Goal: Information Seeking & Learning: Learn about a topic

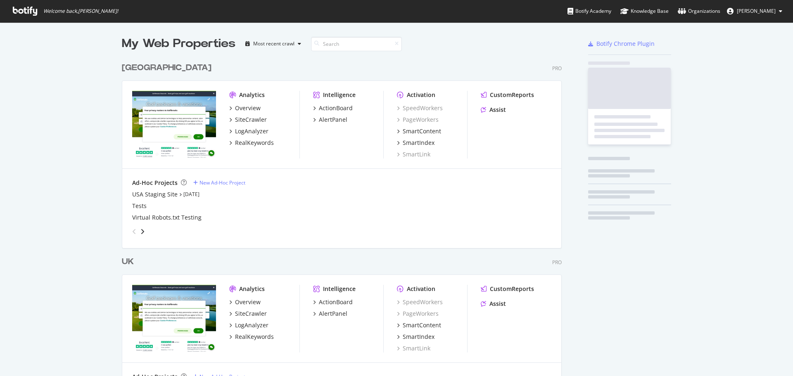
scroll to position [370, 780]
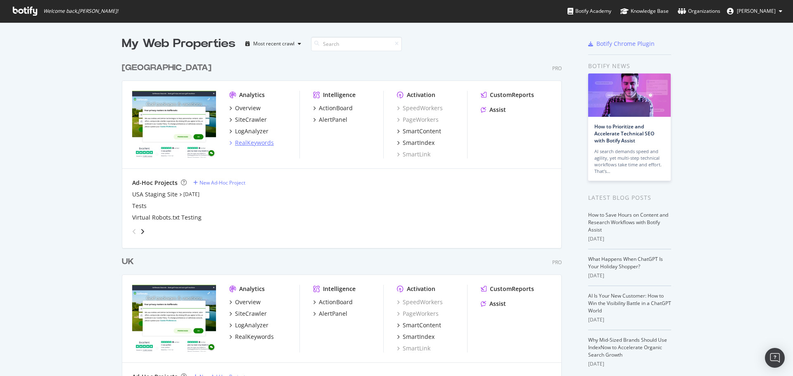
click at [247, 145] on div "RealKeywords" at bounding box center [254, 143] width 39 height 8
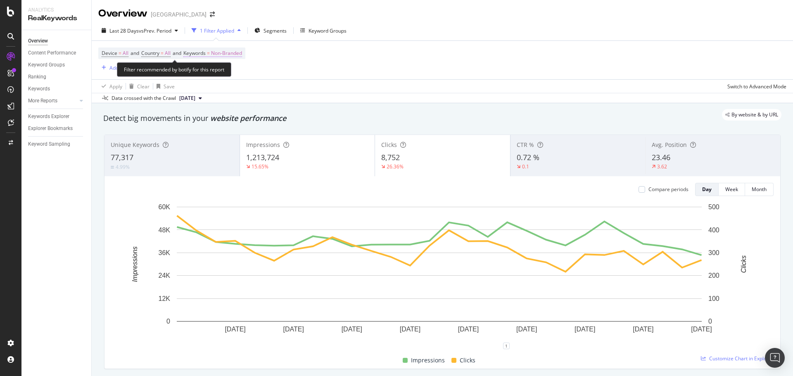
click at [219, 49] on span "Non-Branded" at bounding box center [226, 53] width 31 height 12
click at [218, 73] on span "Non-Branded" at bounding box center [212, 72] width 34 height 7
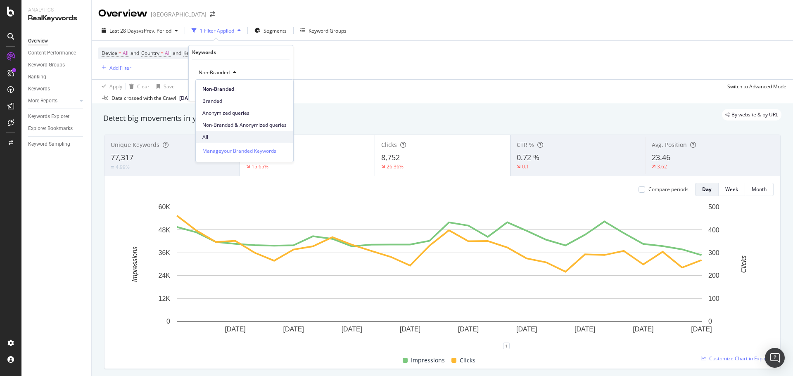
click at [212, 135] on span "All" at bounding box center [244, 136] width 84 height 7
click at [268, 88] on icon "button" at bounding box center [267, 90] width 5 height 5
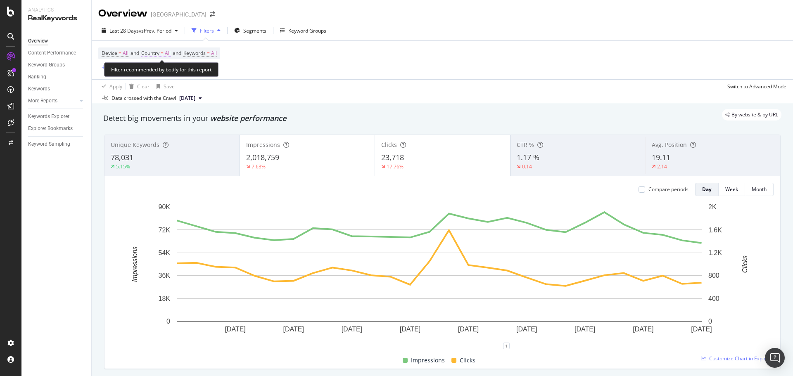
click at [164, 53] on span "=" at bounding box center [162, 53] width 3 height 7
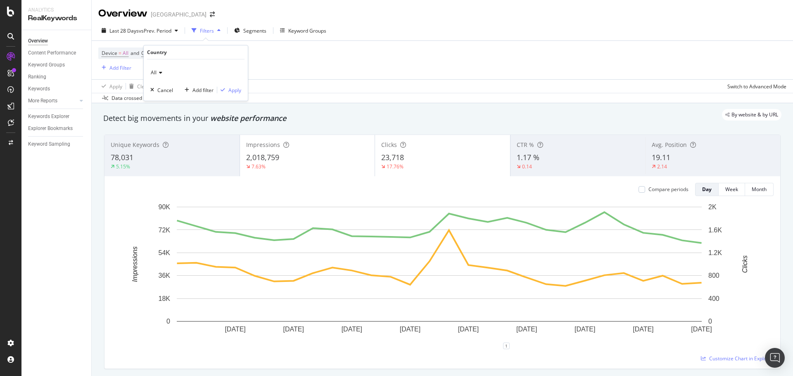
click at [159, 74] on icon at bounding box center [159, 72] width 6 height 5
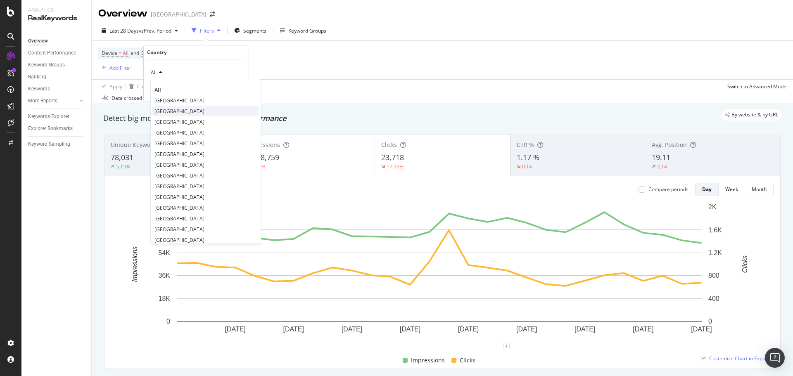
click at [179, 109] on span "[GEOGRAPHIC_DATA]" at bounding box center [179, 111] width 50 height 7
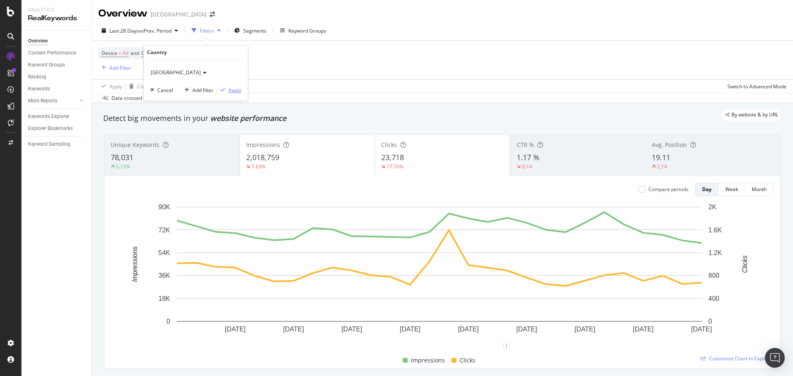
click at [232, 89] on div "Apply" at bounding box center [234, 90] width 13 height 7
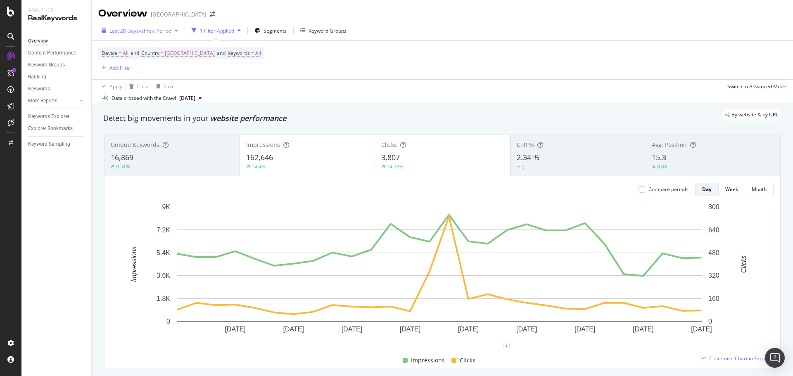
click at [137, 32] on span "Last 28 Days" at bounding box center [123, 30] width 29 height 7
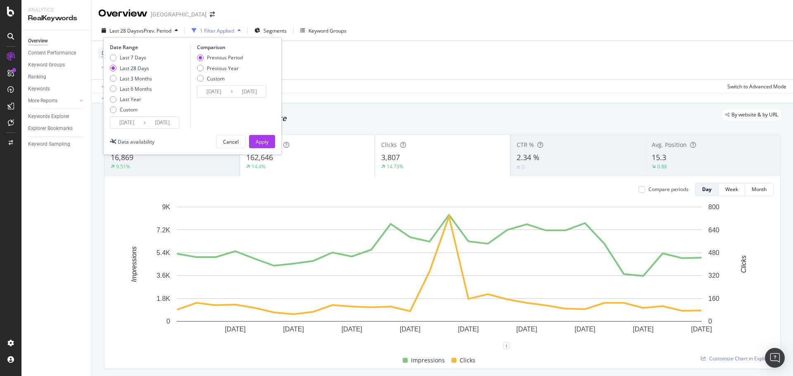
click at [146, 123] on input "[DATE]" at bounding box center [162, 123] width 33 height 12
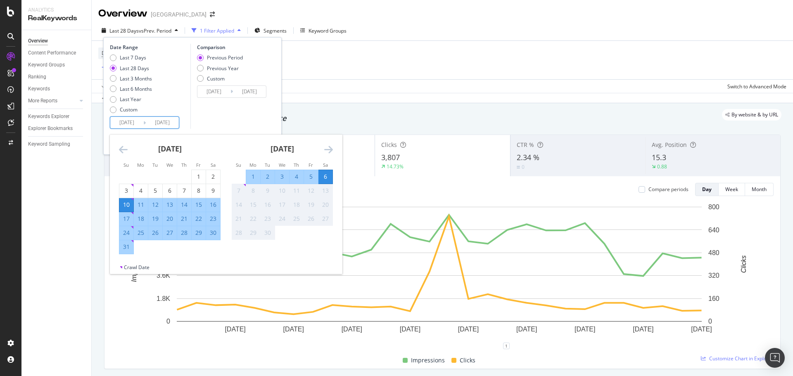
click at [122, 151] on icon "Move backward to switch to the previous month." at bounding box center [123, 150] width 9 height 10
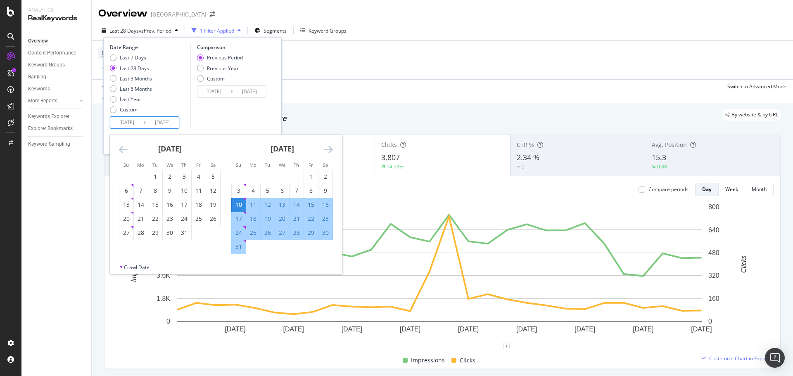
click at [122, 151] on icon "Move backward to switch to the previous month." at bounding box center [123, 150] width 9 height 10
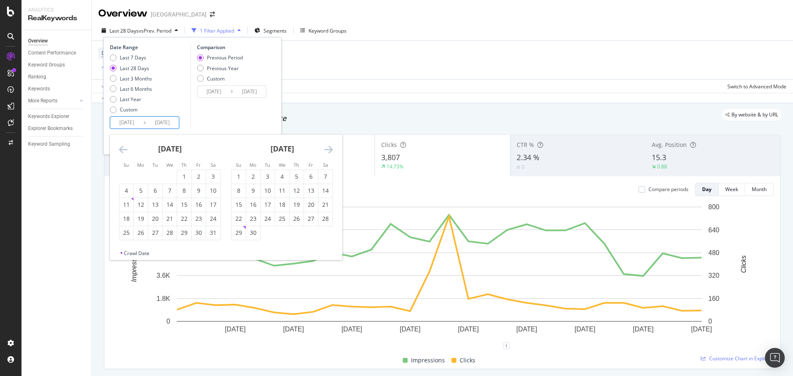
click at [122, 151] on icon "Move backward to switch to the previous month." at bounding box center [123, 150] width 9 height 10
click at [332, 151] on icon "Move forward to switch to the next month." at bounding box center [328, 150] width 9 height 10
click at [251, 192] on div "9" at bounding box center [253, 191] width 14 height 8
type input "[DATE]"
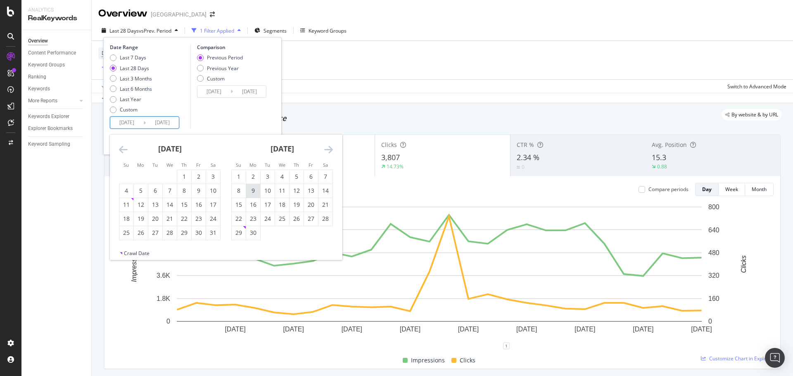
type input "[DATE]"
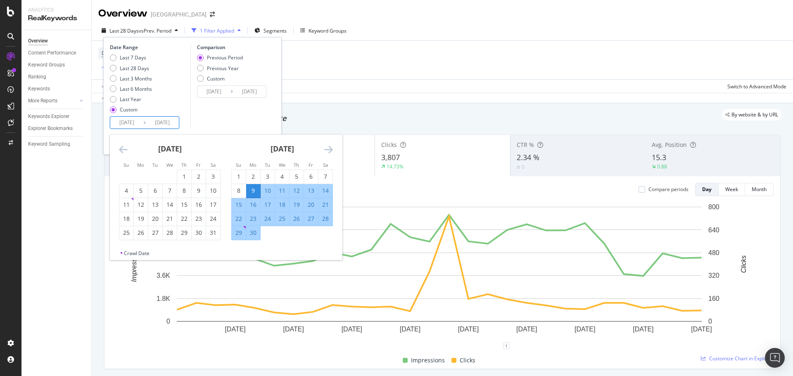
click at [327, 150] on icon "Move forward to switch to the next month." at bounding box center [328, 150] width 9 height 10
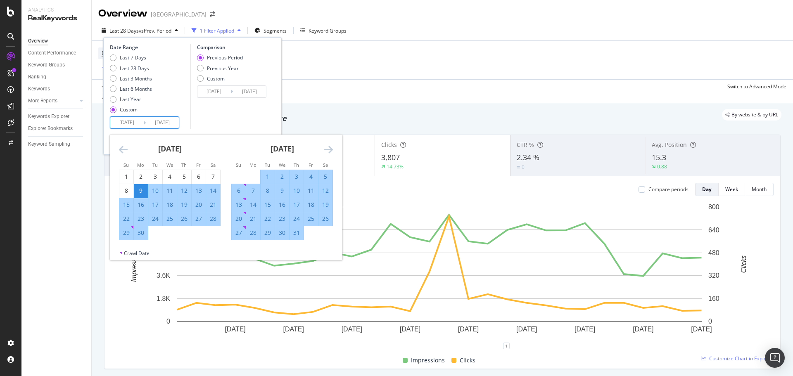
click at [327, 150] on icon "Move forward to switch to the next month." at bounding box center [328, 150] width 9 height 10
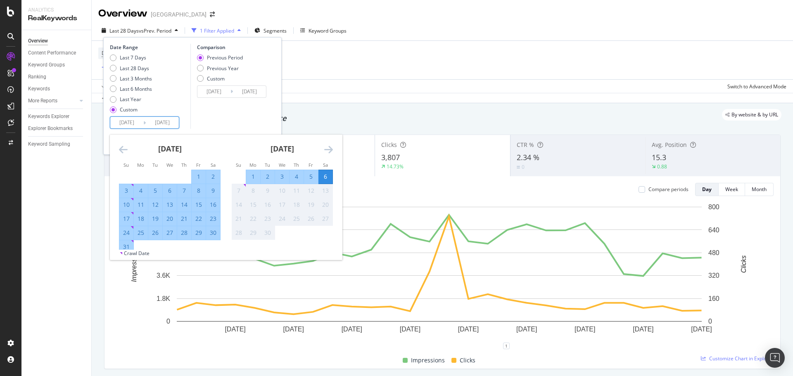
click at [327, 150] on icon "Move forward to switch to the next month." at bounding box center [328, 150] width 9 height 10
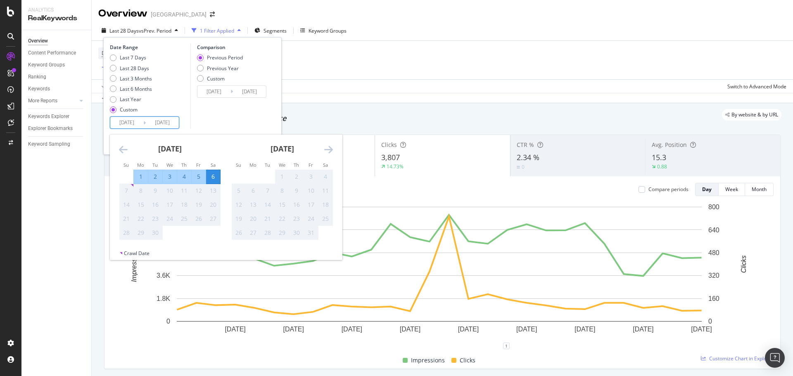
click at [247, 119] on div "Comparison Previous Period Previous Year Custom 2025/03/11 Navigate forward to …" at bounding box center [229, 86] width 78 height 85
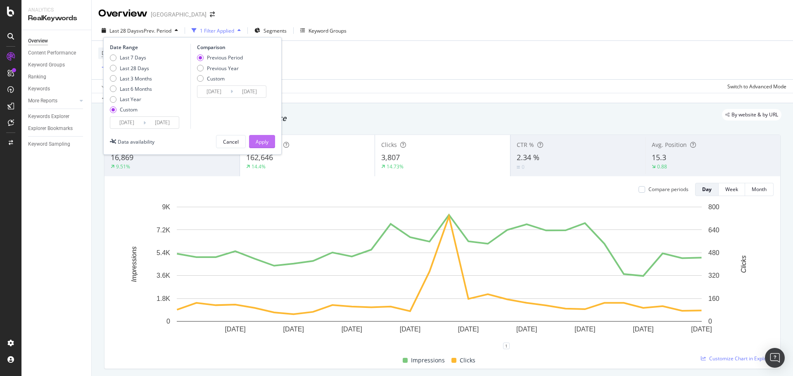
click at [263, 140] on div "Apply" at bounding box center [262, 141] width 13 height 7
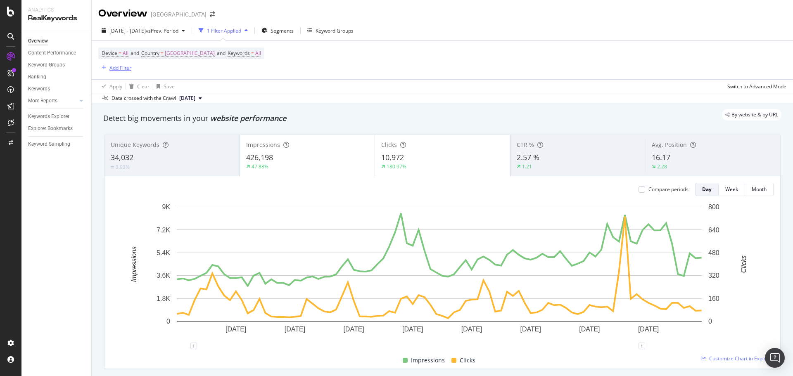
click at [112, 65] on div "Add Filter" at bounding box center [120, 67] width 22 height 7
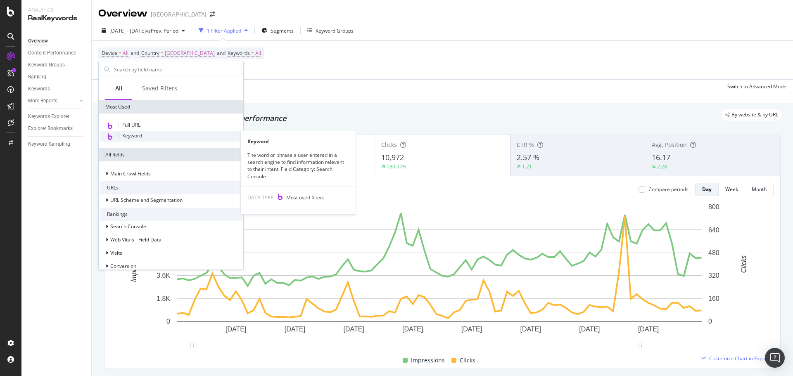
click at [139, 134] on span "Keyword" at bounding box center [132, 135] width 20 height 7
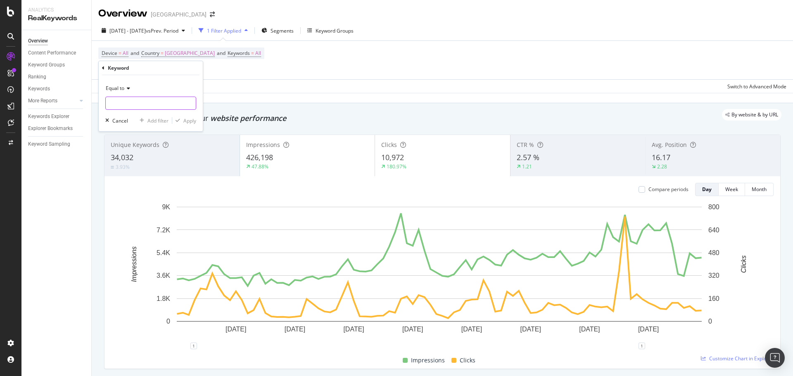
click at [139, 102] on input "text" at bounding box center [151, 103] width 90 height 13
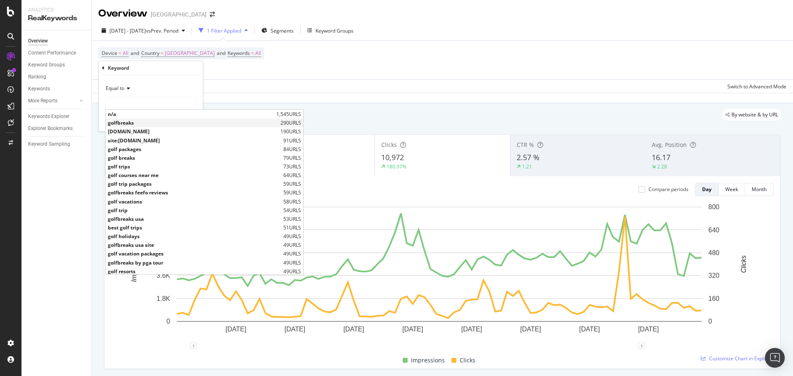
click at [133, 123] on span "golfbreaks" at bounding box center [193, 122] width 171 height 7
type input "golfbreaks"
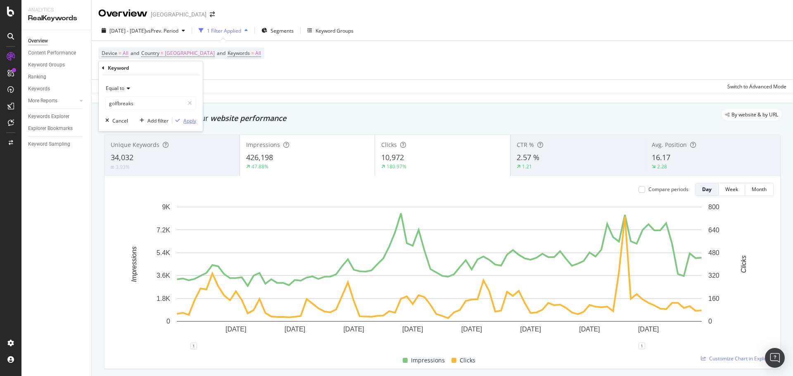
click at [189, 119] on div "Apply" at bounding box center [189, 120] width 13 height 7
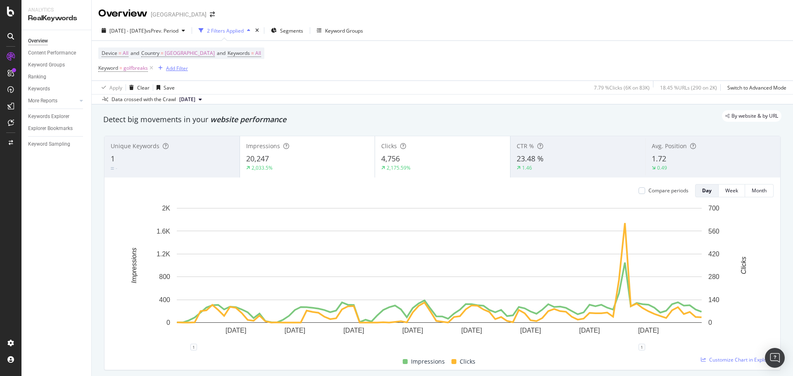
click at [163, 66] on div "button" at bounding box center [160, 68] width 11 height 5
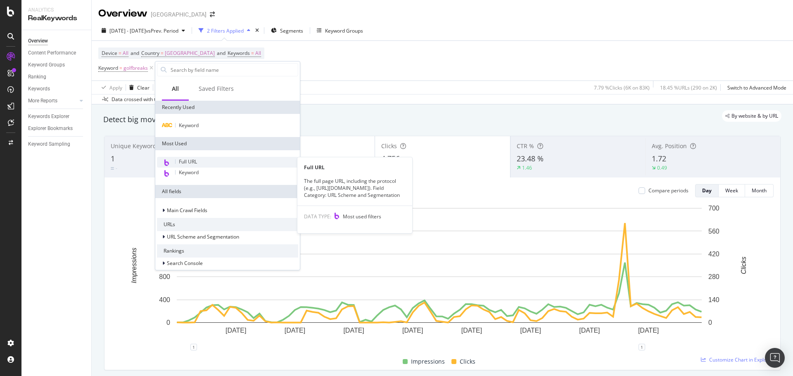
click at [200, 163] on div "Full URL" at bounding box center [227, 162] width 141 height 11
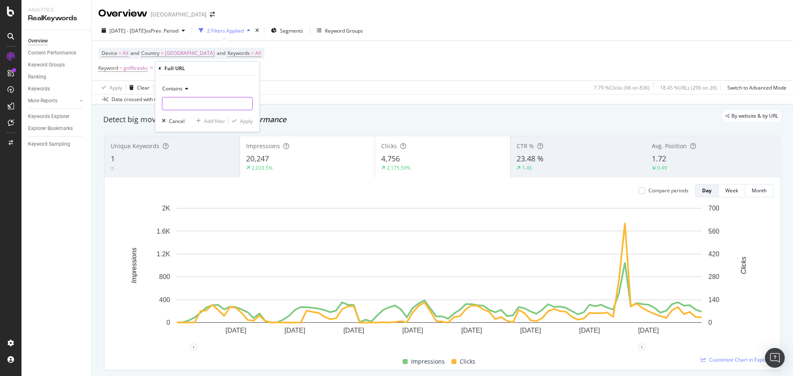
click at [183, 101] on input "text" at bounding box center [207, 103] width 90 height 13
click at [180, 88] on span "Contains" at bounding box center [172, 88] width 20 height 7
click at [190, 109] on div "Equal to" at bounding box center [208, 105] width 88 height 11
click at [197, 112] on div "Equal to Cancel Add filter Apply" at bounding box center [207, 104] width 104 height 56
click at [202, 106] on input "text" at bounding box center [207, 103] width 90 height 13
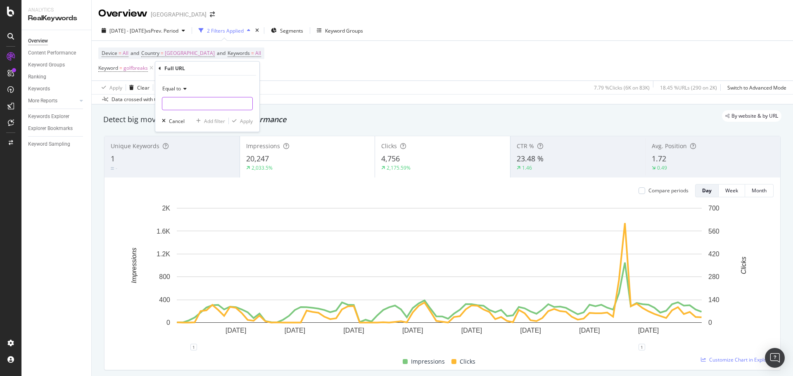
click at [201, 105] on input "text" at bounding box center [207, 103] width 90 height 13
paste input "[URL][DOMAIN_NAME]"
type input "[URL][DOMAIN_NAME]"
click at [240, 120] on div "Apply" at bounding box center [246, 121] width 13 height 7
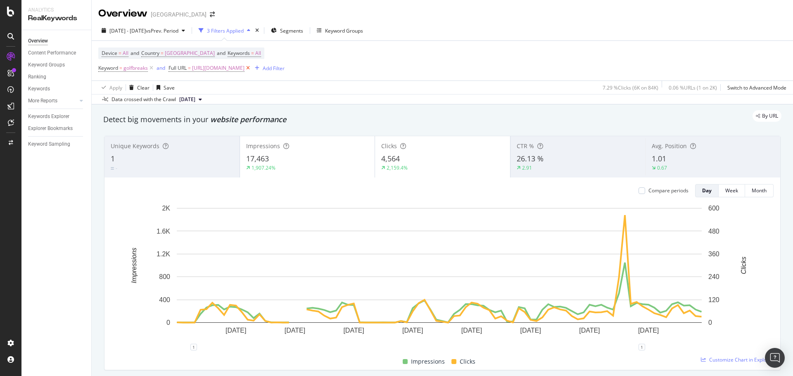
click at [251, 69] on icon at bounding box center [247, 68] width 7 height 8
click at [150, 66] on icon at bounding box center [151, 68] width 7 height 8
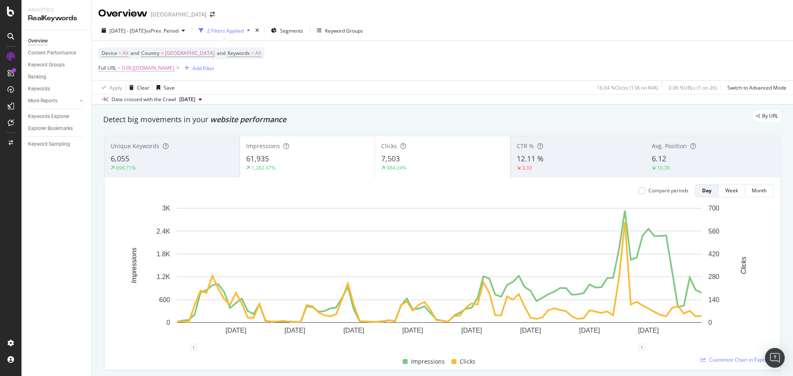
click at [132, 67] on span "[URL][DOMAIN_NAME]" at bounding box center [148, 68] width 52 height 12
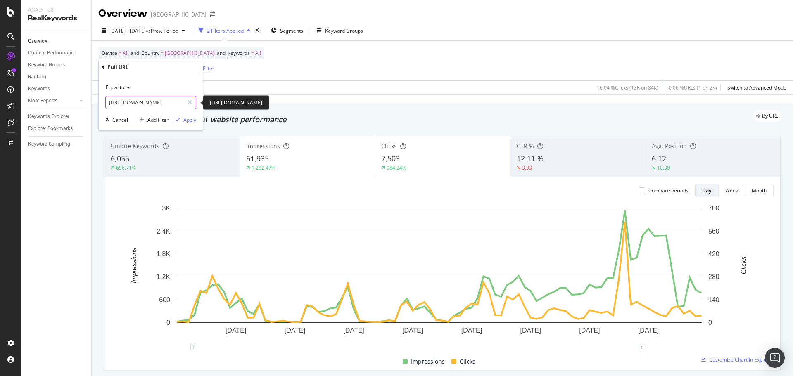
click at [159, 100] on input "[URL][DOMAIN_NAME]" at bounding box center [145, 102] width 78 height 13
click at [429, 113] on div "By URL" at bounding box center [438, 116] width 686 height 12
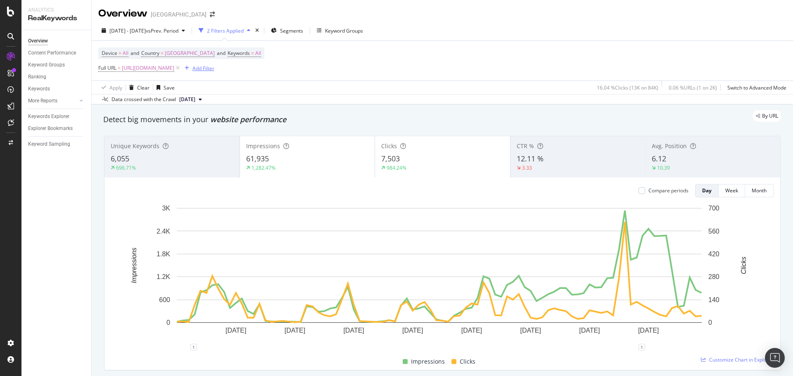
click at [214, 68] on div "Add Filter" at bounding box center [203, 68] width 22 height 7
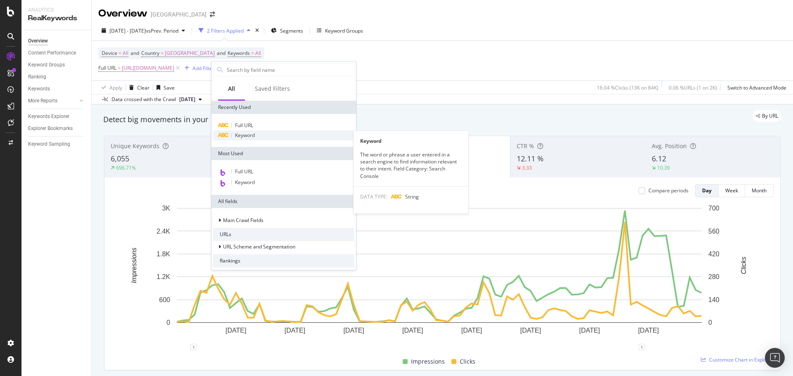
click at [253, 135] on span "Keyword" at bounding box center [245, 135] width 20 height 7
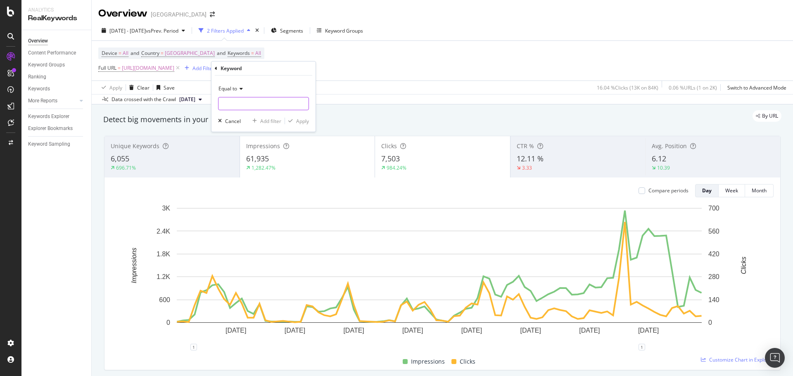
click at [249, 104] on input "text" at bounding box center [263, 103] width 90 height 13
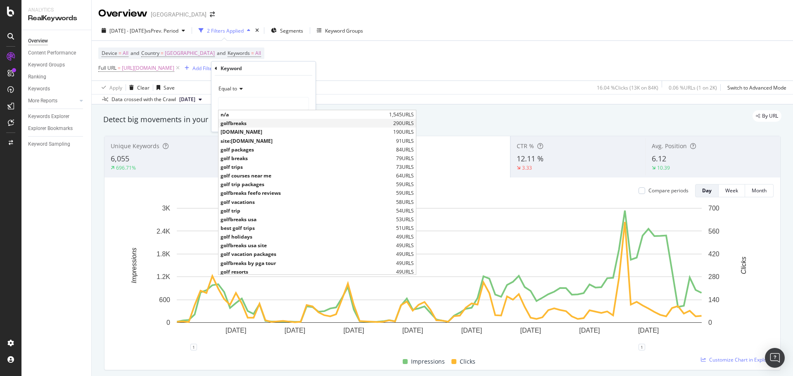
click at [244, 123] on span "golfbreaks" at bounding box center [305, 123] width 171 height 7
type input "golfbreaks"
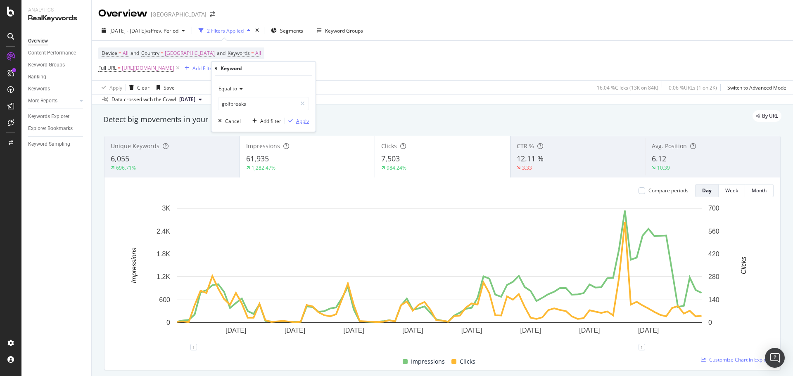
click at [306, 121] on div "Apply" at bounding box center [302, 121] width 13 height 7
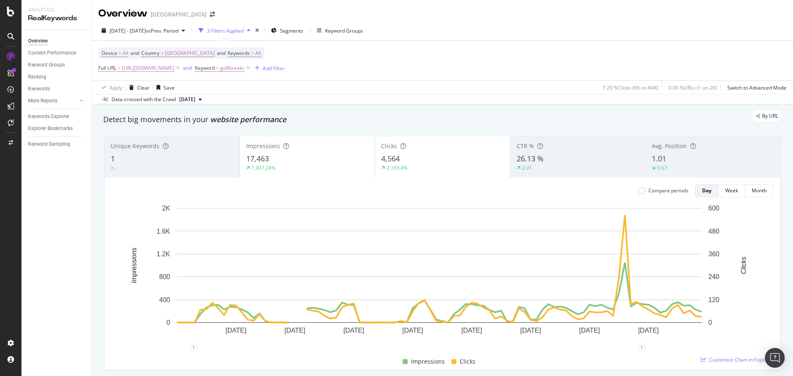
click at [412, 112] on div "By URL" at bounding box center [438, 116] width 686 height 12
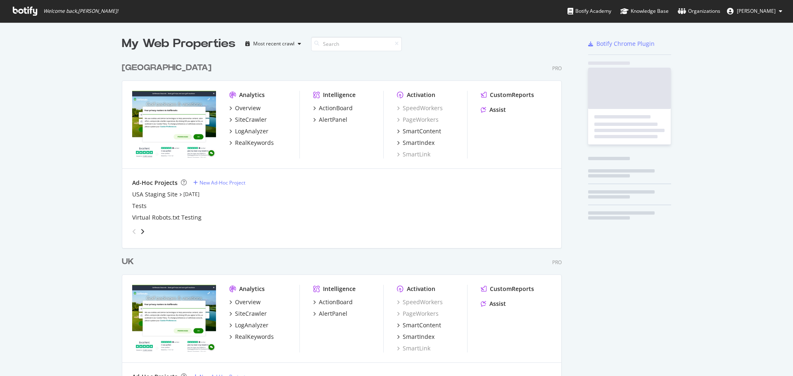
scroll to position [382, 440]
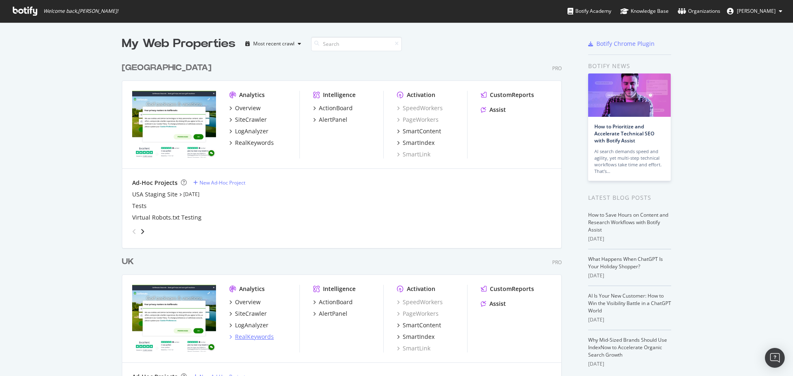
click at [256, 339] on div "RealKeywords" at bounding box center [254, 337] width 39 height 8
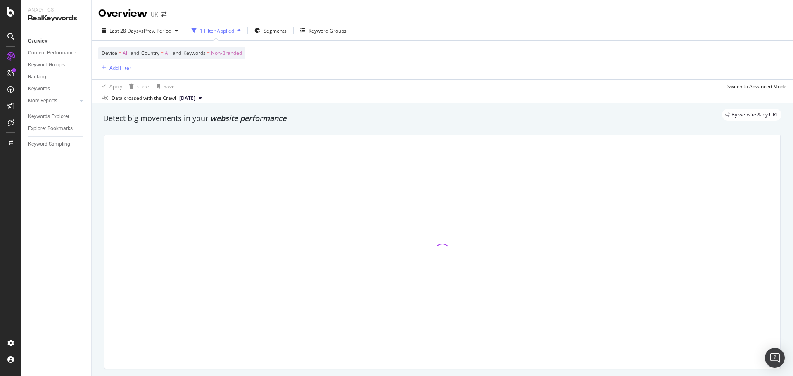
click at [242, 54] on span "Non-Branded" at bounding box center [226, 53] width 31 height 12
click at [227, 77] on div "Non-Branded" at bounding box center [217, 72] width 44 height 12
click at [225, 131] on div "All" at bounding box center [244, 137] width 97 height 12
click at [284, 87] on div "Apply" at bounding box center [279, 90] width 13 height 7
click at [118, 67] on div "Filter recommended by botify for this report" at bounding box center [161, 69] width 114 height 14
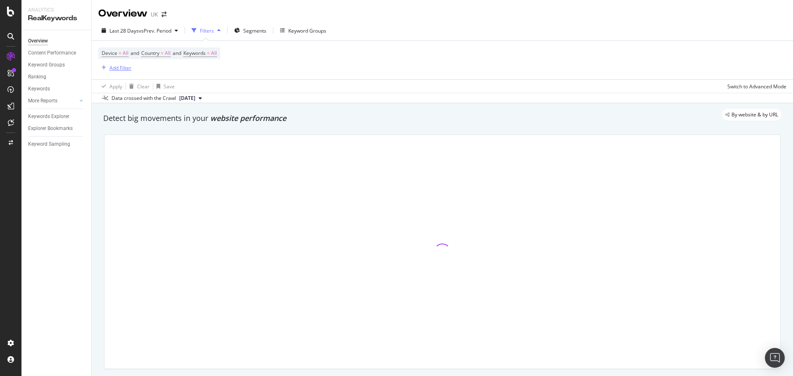
click at [113, 66] on div "Add Filter" at bounding box center [120, 67] width 22 height 7
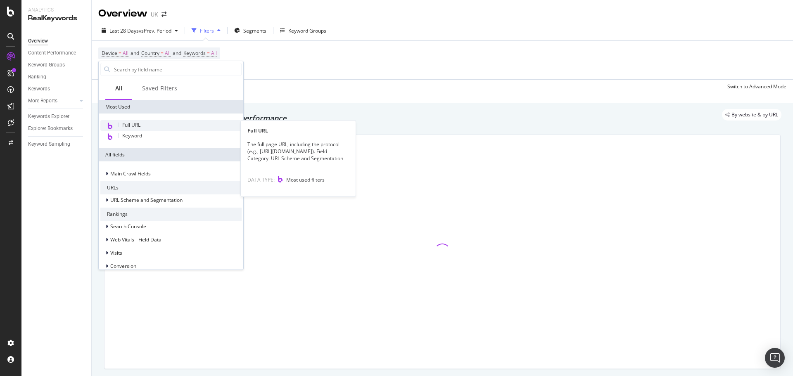
click at [149, 126] on div "Full URL" at bounding box center [170, 125] width 141 height 11
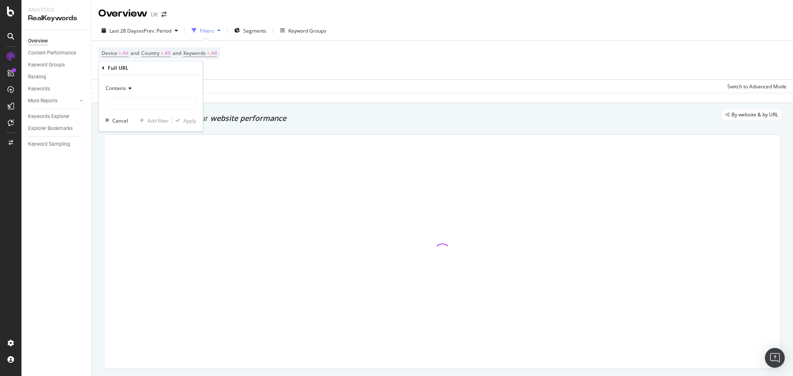
click at [132, 89] on div "Contains" at bounding box center [150, 88] width 91 height 13
click at [125, 103] on span "Equal to" at bounding box center [118, 105] width 19 height 7
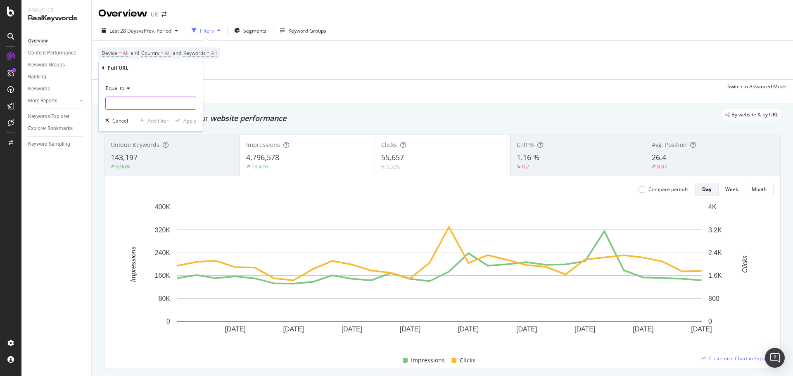
click at [122, 99] on input "text" at bounding box center [151, 103] width 90 height 13
click at [152, 104] on input "text" at bounding box center [151, 103] width 90 height 13
paste input "[URL][DOMAIN_NAME]"
click at [175, 104] on input "[URL][DOMAIN_NAME]" at bounding box center [145, 103] width 78 height 13
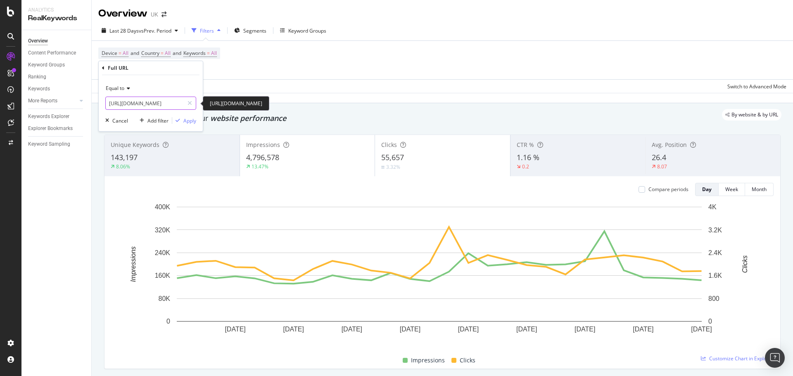
click at [175, 104] on input "[URL][DOMAIN_NAME]" at bounding box center [145, 103] width 78 height 13
type input "[URL][DOMAIN_NAME]"
click at [190, 121] on div "Apply" at bounding box center [189, 120] width 13 height 7
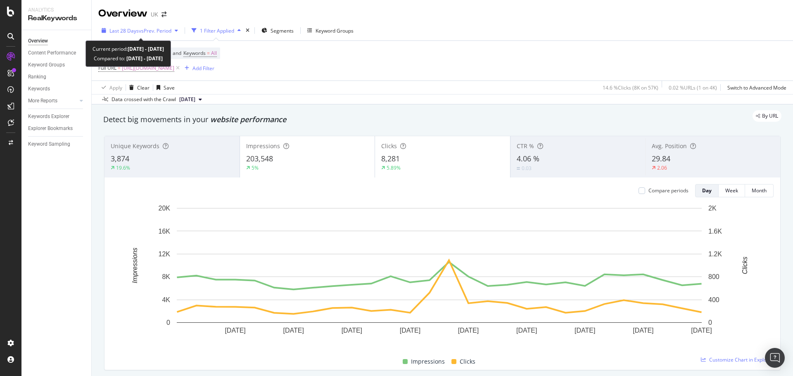
click at [148, 29] on span "vs Prev. Period" at bounding box center [155, 30] width 33 height 7
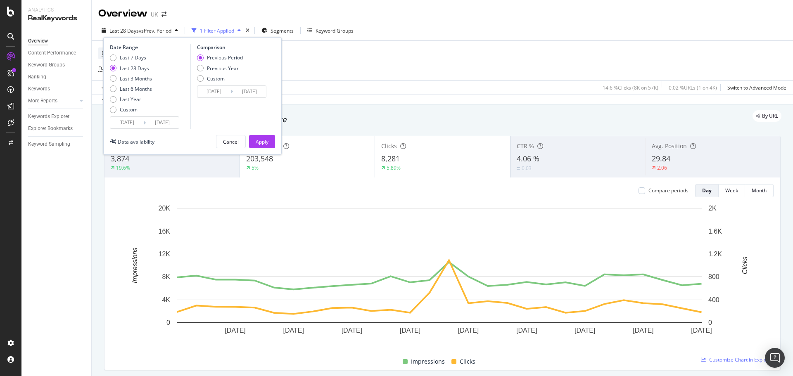
click at [133, 115] on div "Last 7 Days Last 28 Days Last 3 Months Last 6 Months Last Year Custom" at bounding box center [131, 85] width 42 height 62
click at [141, 124] on input "[DATE]" at bounding box center [126, 123] width 33 height 12
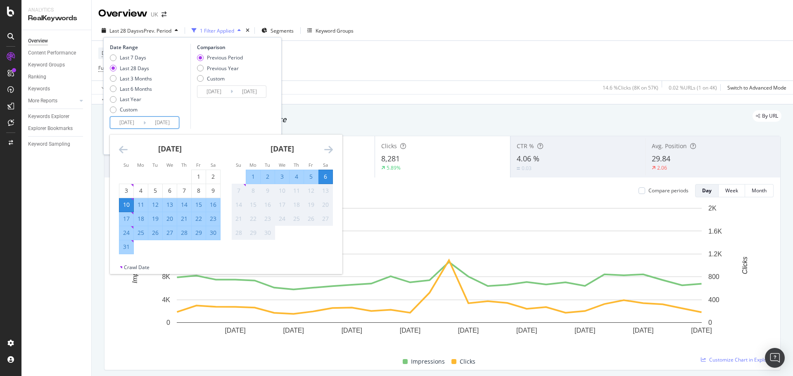
click at [123, 156] on div "[DATE]" at bounding box center [170, 152] width 102 height 35
click at [123, 155] on div "[DATE]" at bounding box center [170, 152] width 102 height 35
click at [125, 149] on icon "Move backward to switch to the previous month." at bounding box center [123, 150] width 9 height 10
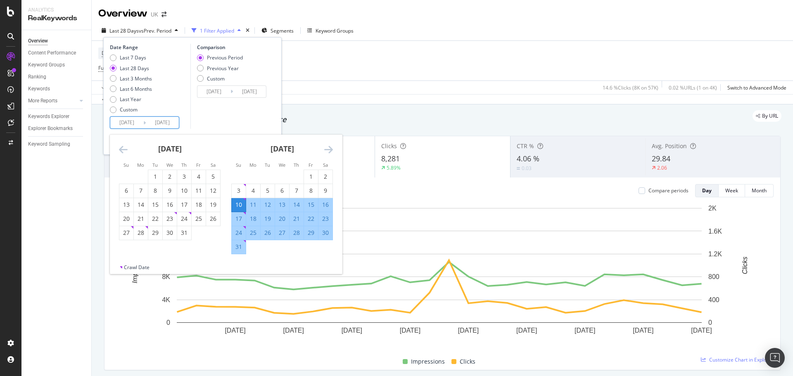
click at [125, 149] on icon "Move backward to switch to the previous month." at bounding box center [123, 150] width 9 height 10
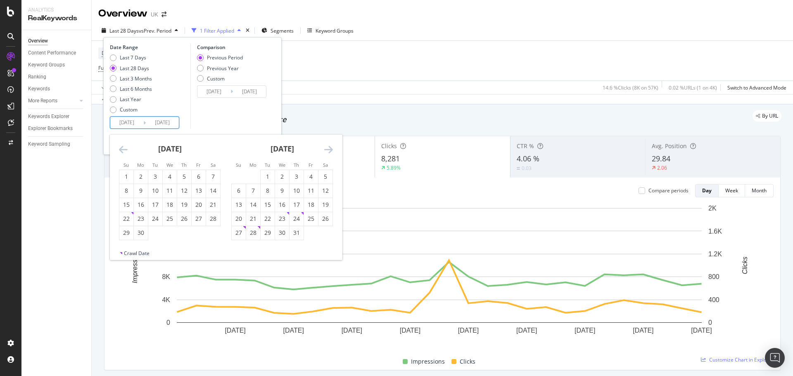
click at [125, 149] on icon "Move backward to switch to the previous month." at bounding box center [123, 150] width 9 height 10
click at [334, 150] on div "[DATE] 1 2 3 4 5 6 7 8 9 10 11 12 13 14 15 16 17 18 19 20 21 22 23 24 25 26 27 …" at bounding box center [282, 188] width 112 height 106
click at [327, 152] on icon "Move forward to switch to the next month." at bounding box center [328, 150] width 9 height 10
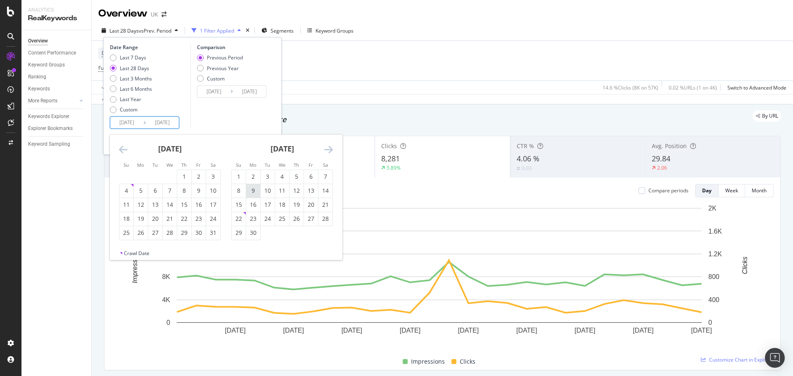
click at [257, 193] on div "9" at bounding box center [253, 191] width 14 height 8
type input "[DATE]"
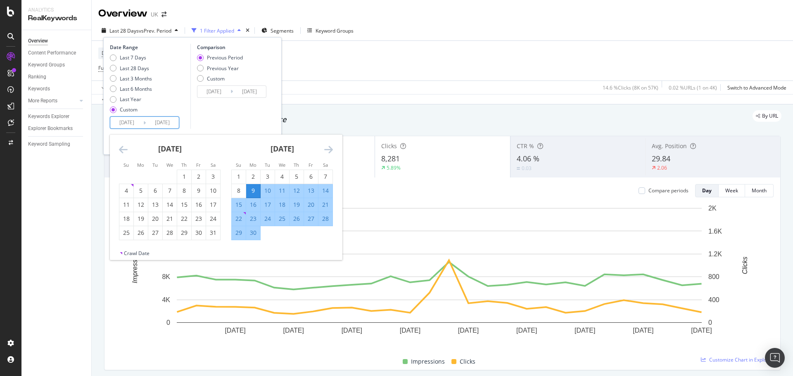
click at [329, 148] on icon "Move forward to switch to the next month." at bounding box center [328, 150] width 9 height 10
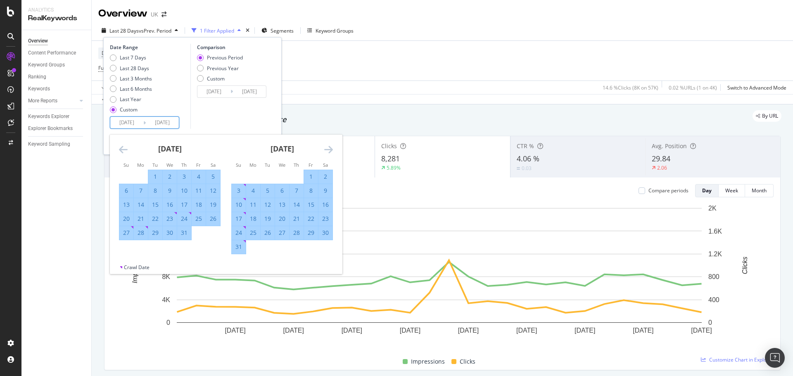
click at [329, 148] on icon "Move forward to switch to the next month." at bounding box center [328, 150] width 9 height 10
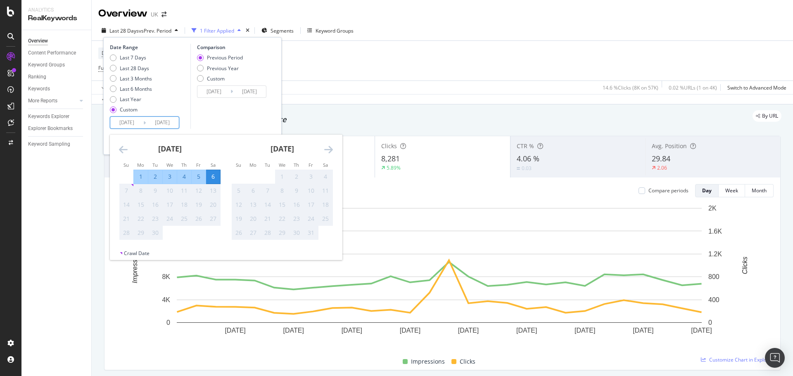
click at [329, 148] on icon "Move forward to switch to the next month." at bounding box center [328, 150] width 9 height 10
click at [123, 152] on icon "Move backward to switch to the previous month." at bounding box center [123, 150] width 9 height 10
click at [211, 177] on div "6" at bounding box center [213, 177] width 14 height 8
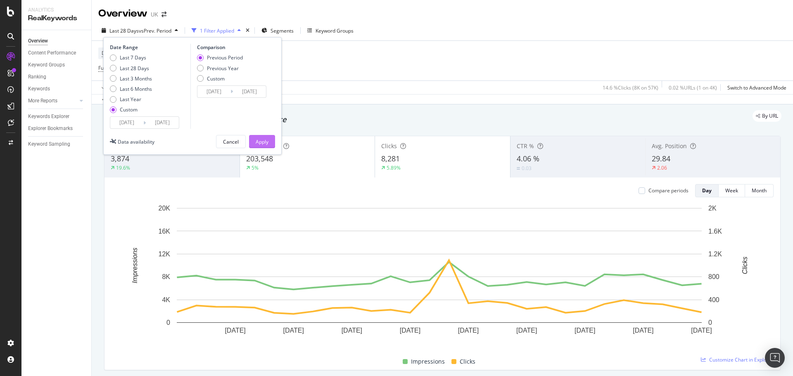
click at [261, 142] on div "Apply" at bounding box center [262, 141] width 13 height 7
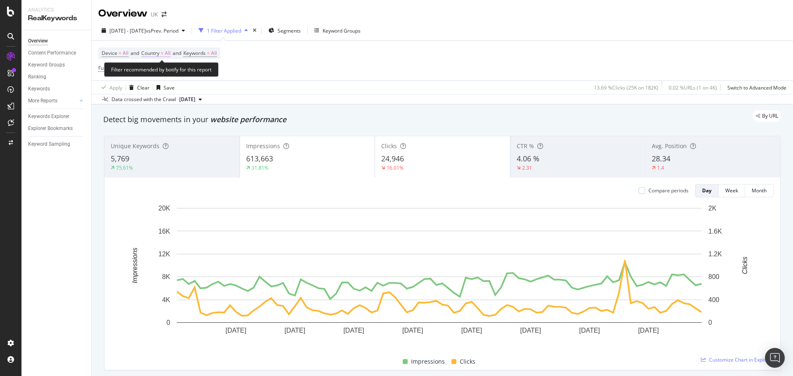
click at [169, 52] on span "All" at bounding box center [168, 53] width 6 height 12
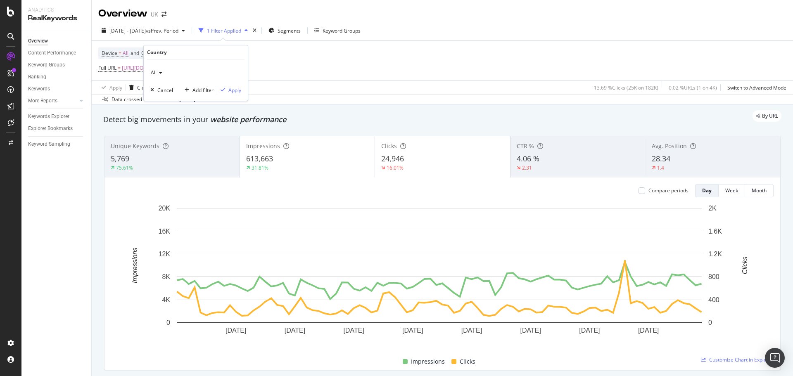
click at [160, 72] on icon at bounding box center [159, 72] width 6 height 5
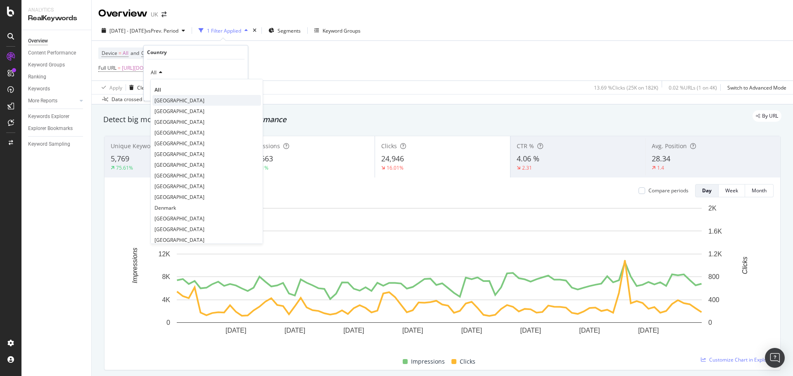
click at [180, 101] on span "[GEOGRAPHIC_DATA]" at bounding box center [179, 100] width 50 height 7
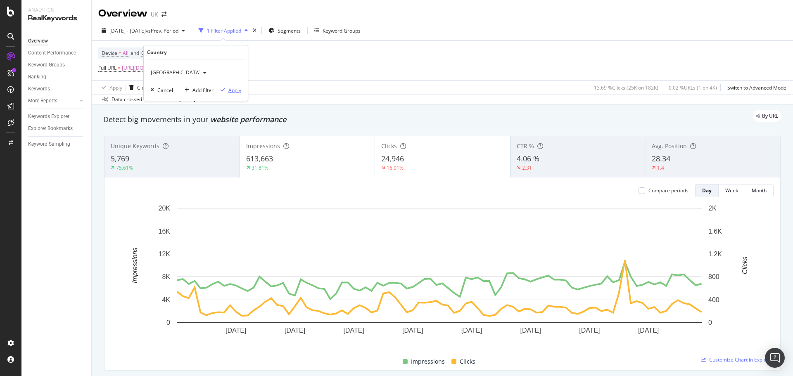
click at [228, 86] on div "Apply" at bounding box center [229, 89] width 24 height 7
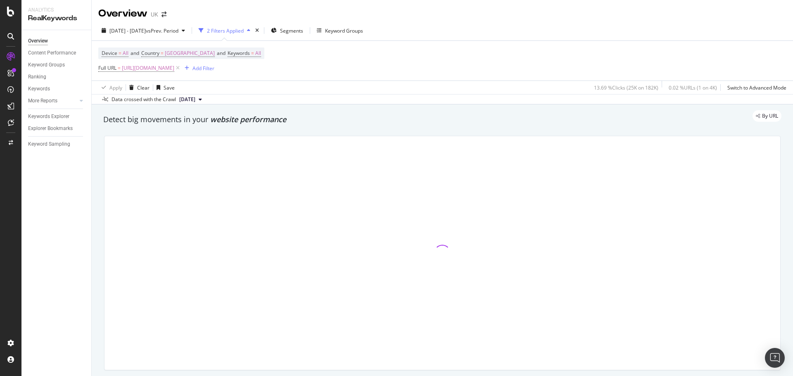
click at [228, 86] on div "Apply Clear Save 13.69 % Clicks ( 25K on 182K ) 0.02 % URLs ( 1 on 4K ) Switch …" at bounding box center [442, 88] width 701 height 14
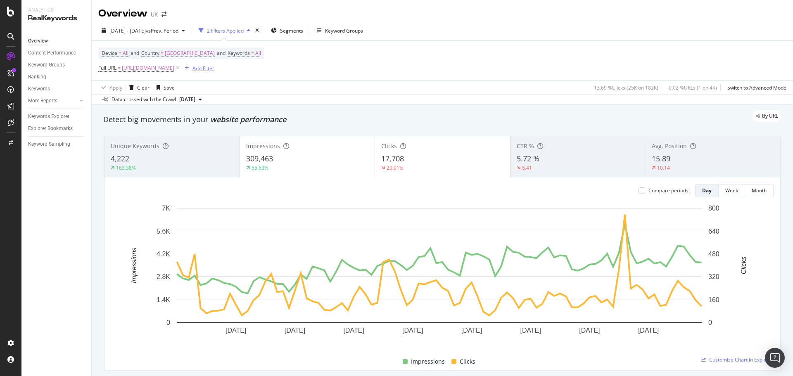
click at [214, 72] on div "Add Filter" at bounding box center [197, 68] width 33 height 9
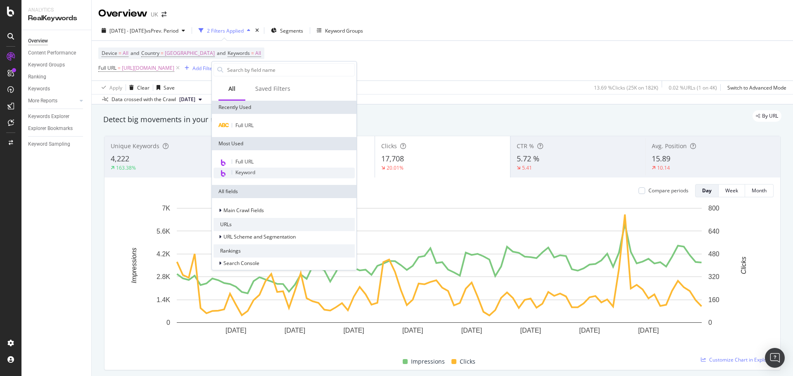
click at [247, 172] on span "Keyword" at bounding box center [245, 172] width 20 height 7
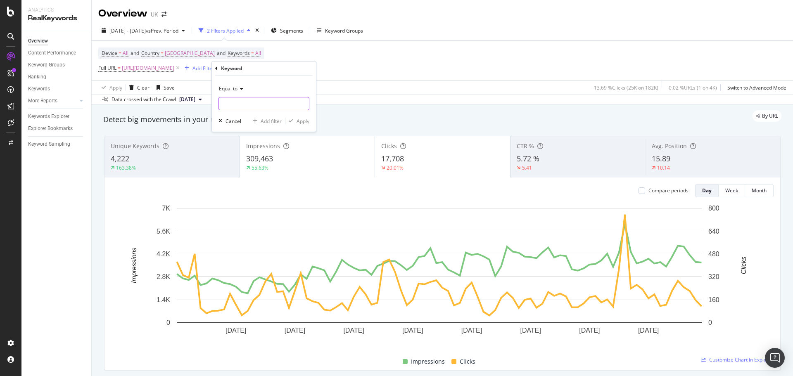
click at [246, 105] on input "text" at bounding box center [264, 103] width 90 height 13
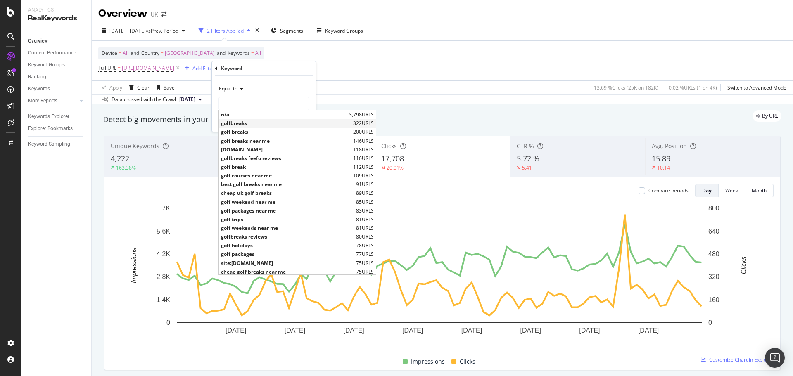
click at [237, 123] on span "golfbreaks" at bounding box center [286, 123] width 130 height 7
type input "golfbreaks"
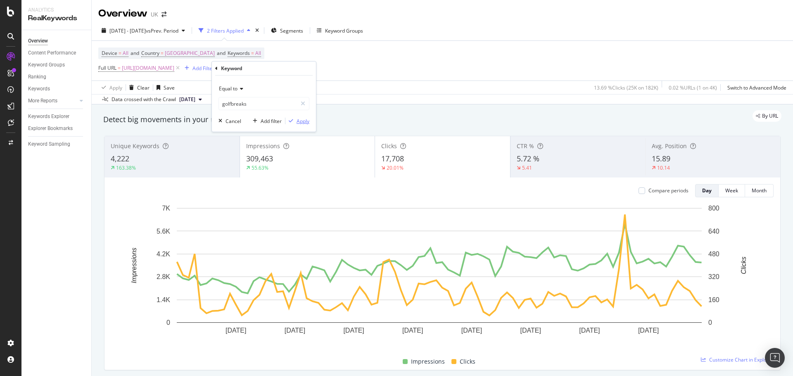
click at [297, 123] on div "Apply" at bounding box center [302, 121] width 13 height 7
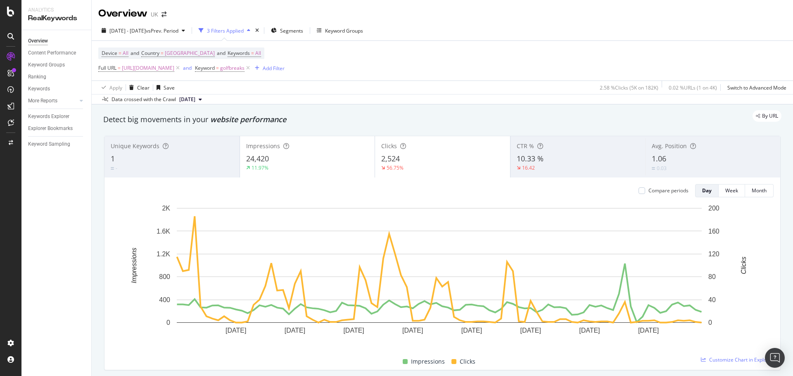
click at [322, 169] on div "11.97%" at bounding box center [307, 167] width 123 height 7
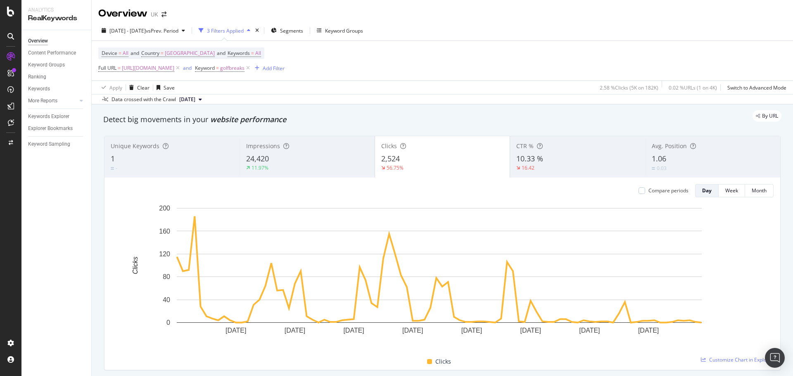
click at [277, 149] on span "Impressions" at bounding box center [263, 146] width 34 height 8
